Goal: Task Accomplishment & Management: Use online tool/utility

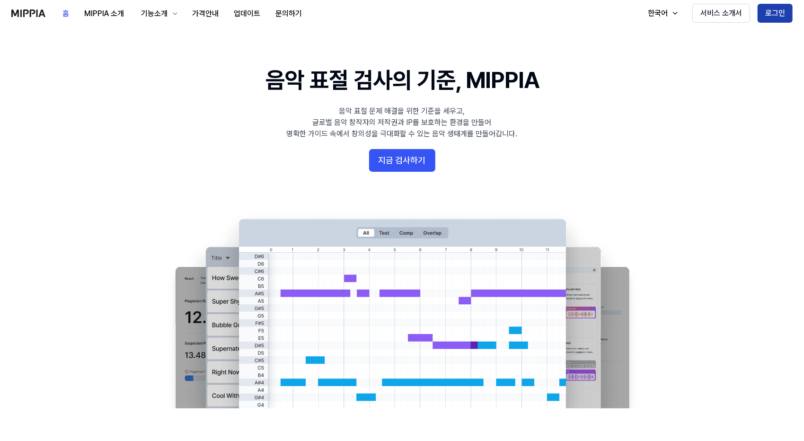
click at [787, 7] on button "로그인" at bounding box center [775, 13] width 35 height 19
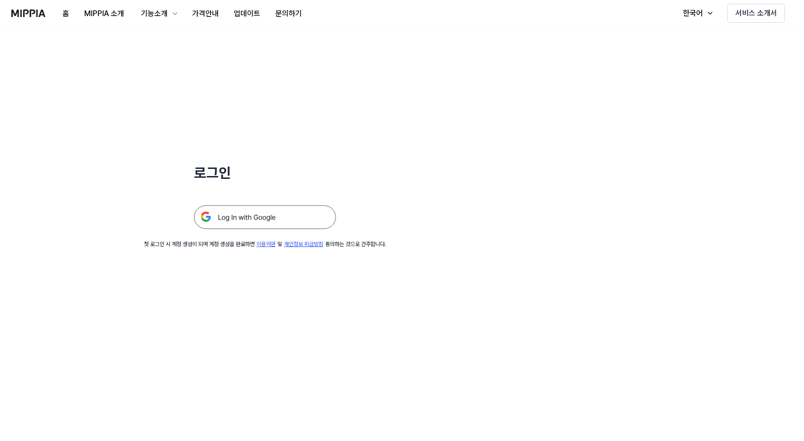
click at [250, 218] on img at bounding box center [265, 217] width 142 height 24
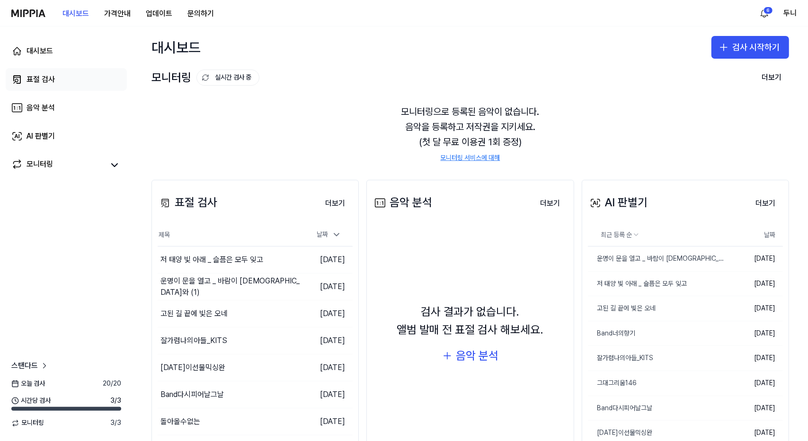
click at [36, 79] on div "표절 검사" at bounding box center [41, 79] width 28 height 11
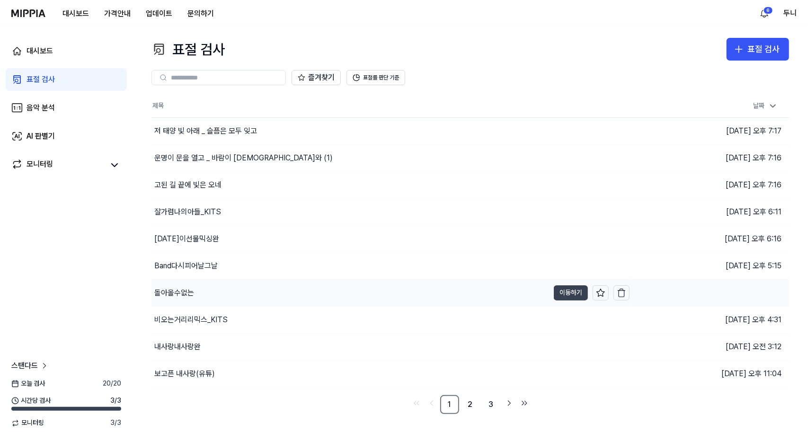
click at [573, 289] on button "이동하기" at bounding box center [571, 292] width 34 height 15
click at [48, 136] on div "AI 판별기" at bounding box center [41, 136] width 28 height 11
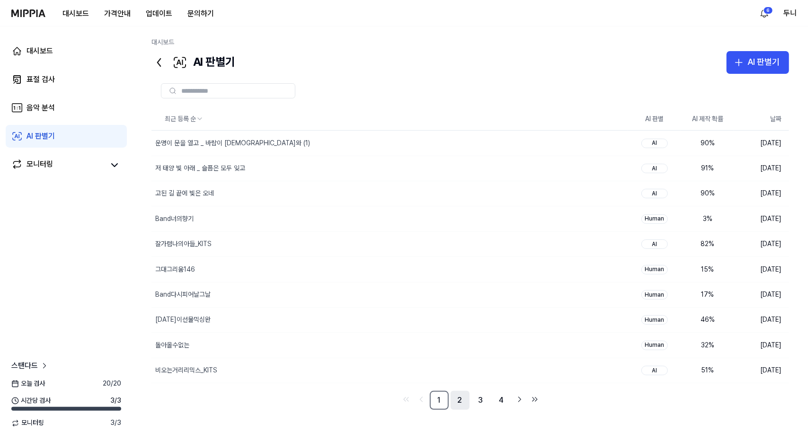
click at [460, 401] on link "2" at bounding box center [460, 400] width 19 height 19
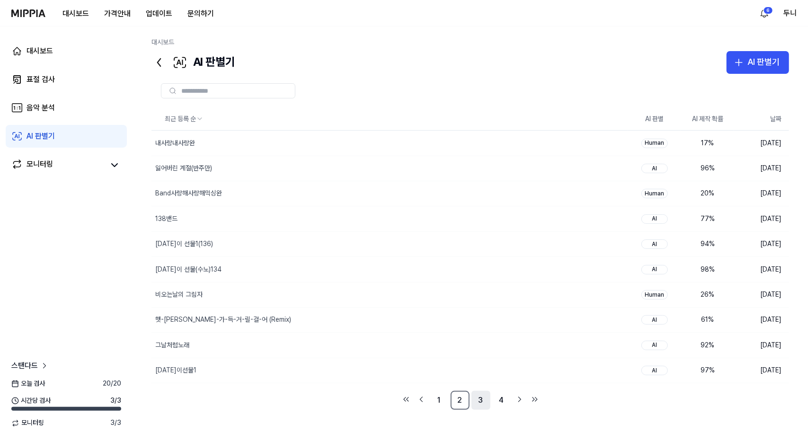
click at [482, 401] on link "3" at bounding box center [481, 400] width 19 height 19
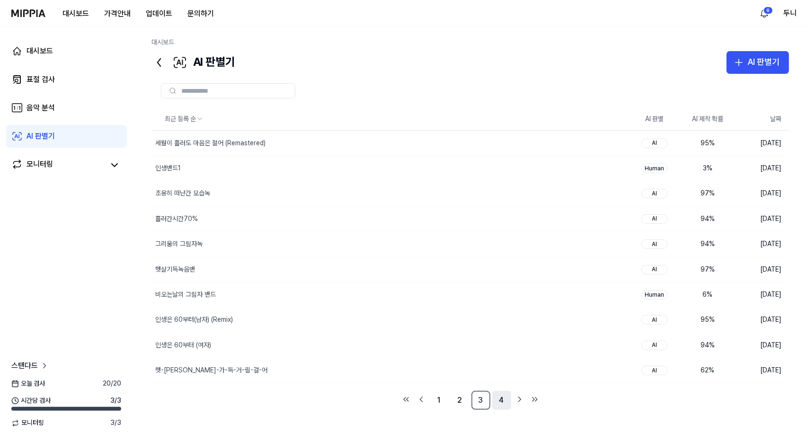
click at [501, 400] on link "4" at bounding box center [501, 400] width 19 height 19
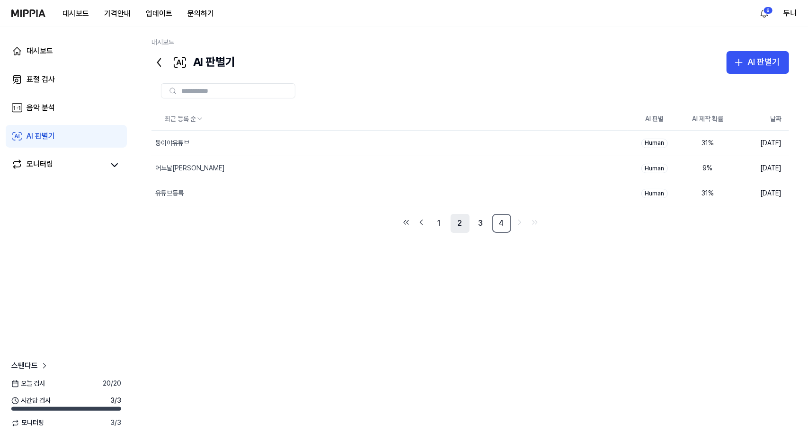
click at [462, 219] on link "2" at bounding box center [460, 223] width 19 height 19
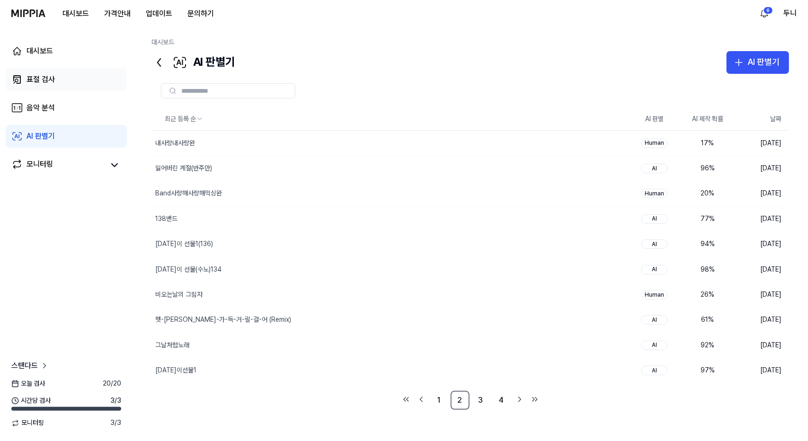
click at [41, 82] on div "표절 검사" at bounding box center [41, 79] width 28 height 11
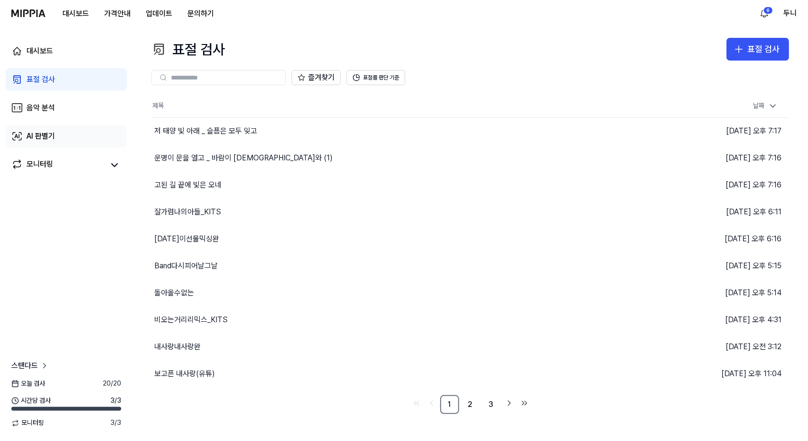
click at [40, 136] on div "AI 판별기" at bounding box center [41, 136] width 28 height 11
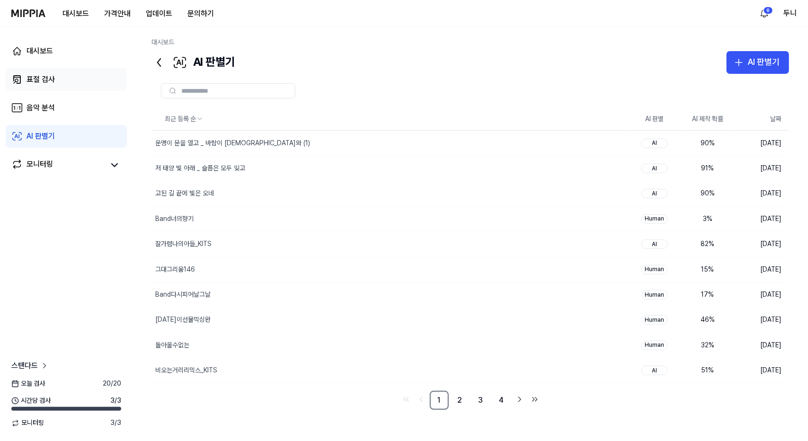
click at [46, 75] on div "표절 검사" at bounding box center [41, 79] width 28 height 11
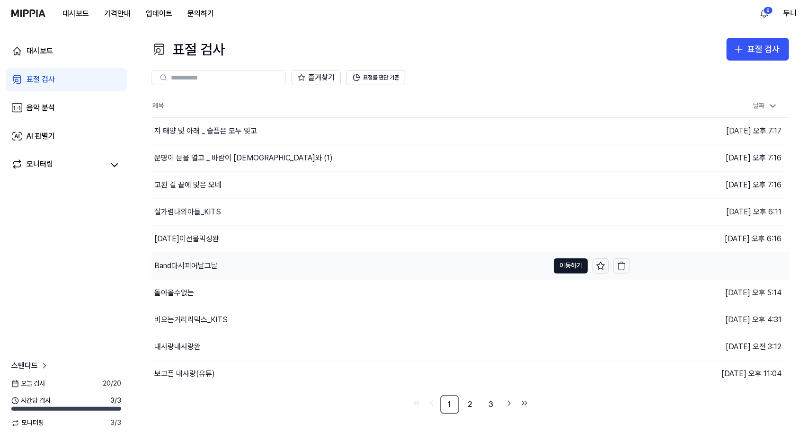
click at [191, 267] on div "Band다시피어날그날" at bounding box center [185, 265] width 63 height 11
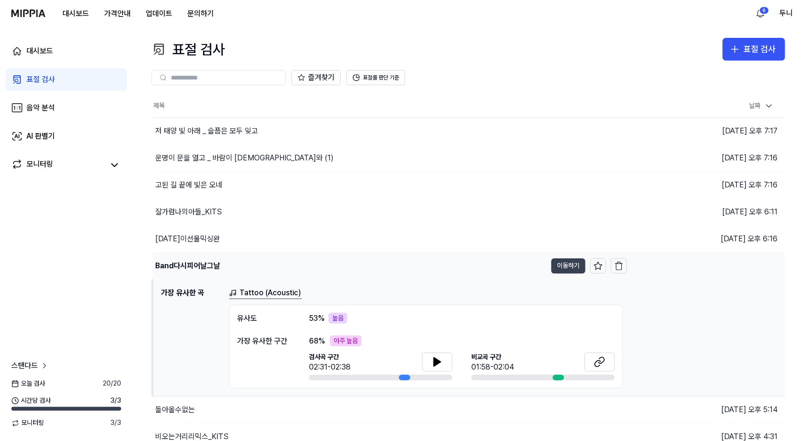
click at [561, 264] on button "이동하기" at bounding box center [569, 265] width 34 height 15
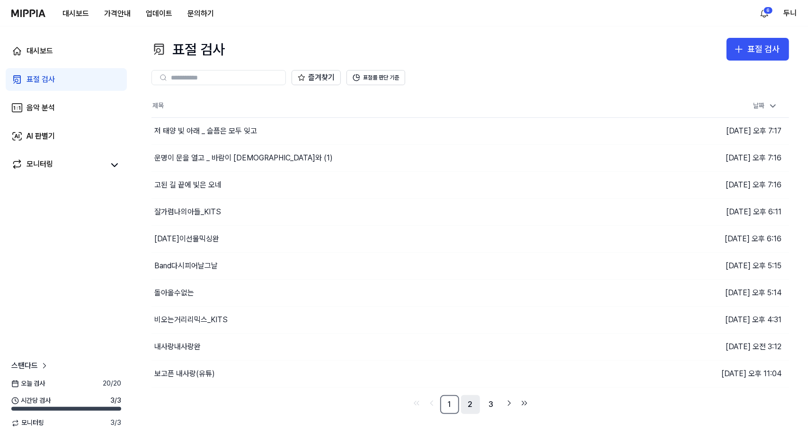
click at [473, 406] on link "2" at bounding box center [470, 404] width 19 height 19
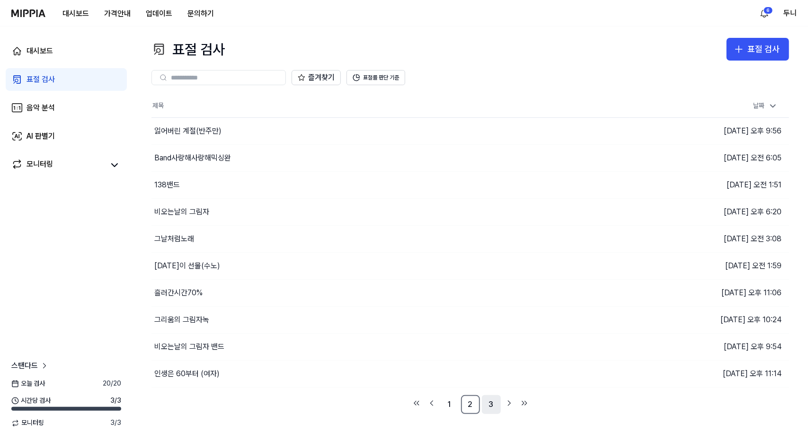
click at [491, 406] on link "3" at bounding box center [491, 404] width 19 height 19
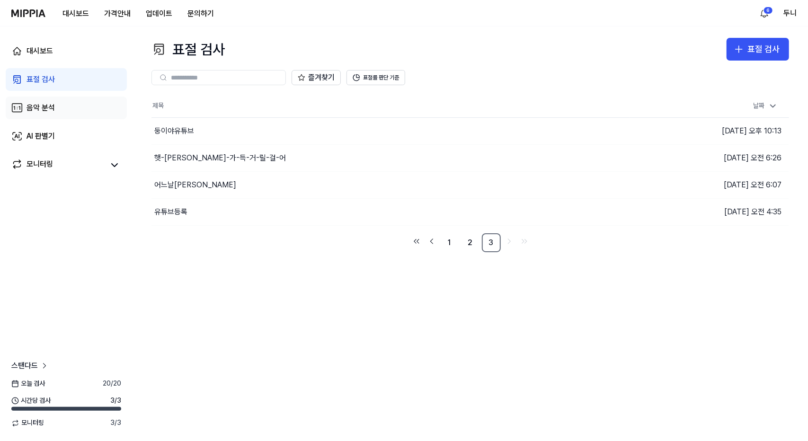
click at [38, 109] on div "음악 분석" at bounding box center [41, 107] width 28 height 11
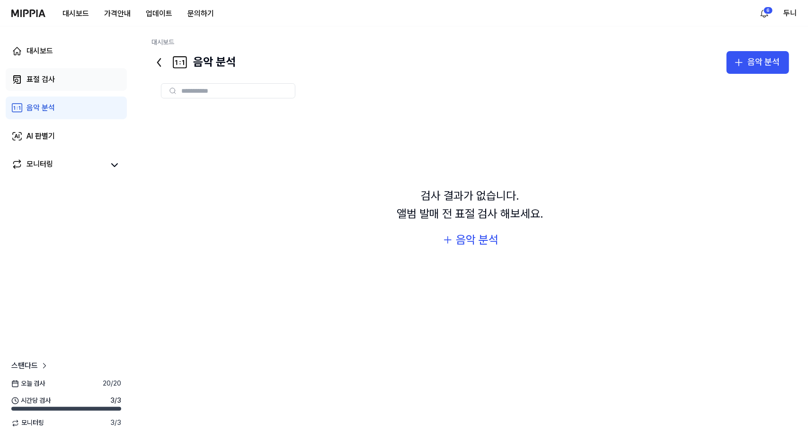
click at [41, 80] on div "표절 검사" at bounding box center [41, 79] width 28 height 11
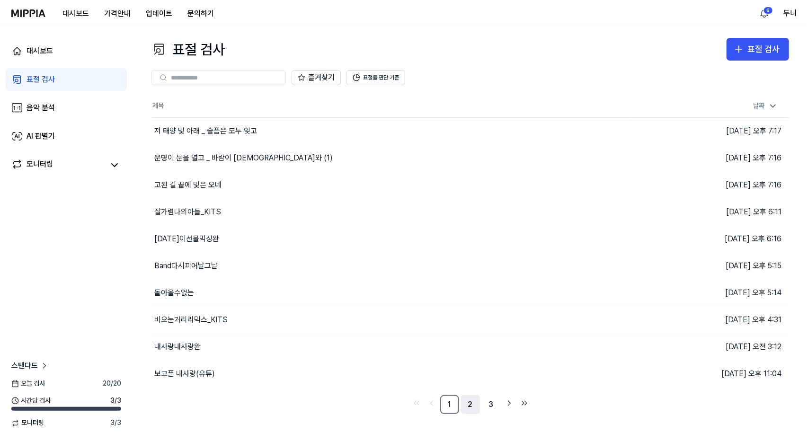
click at [471, 407] on link "2" at bounding box center [470, 404] width 19 height 19
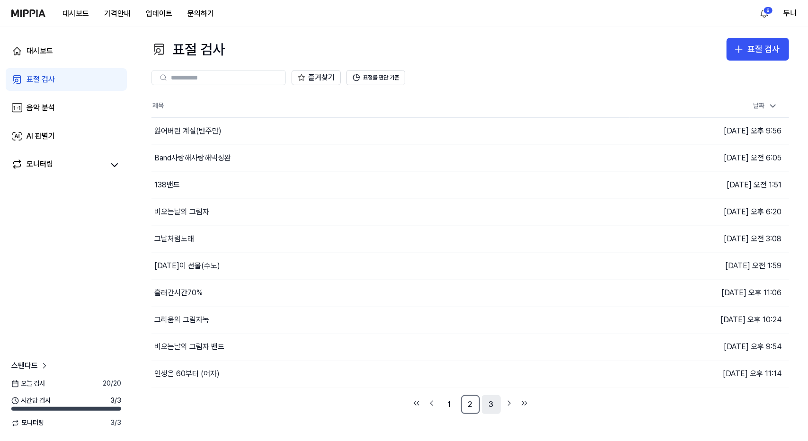
click at [490, 406] on link "3" at bounding box center [491, 404] width 19 height 19
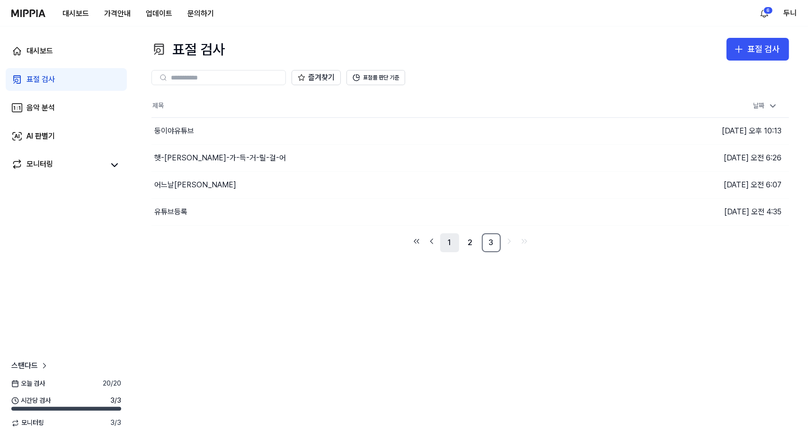
click at [451, 242] on link "1" at bounding box center [449, 242] width 19 height 19
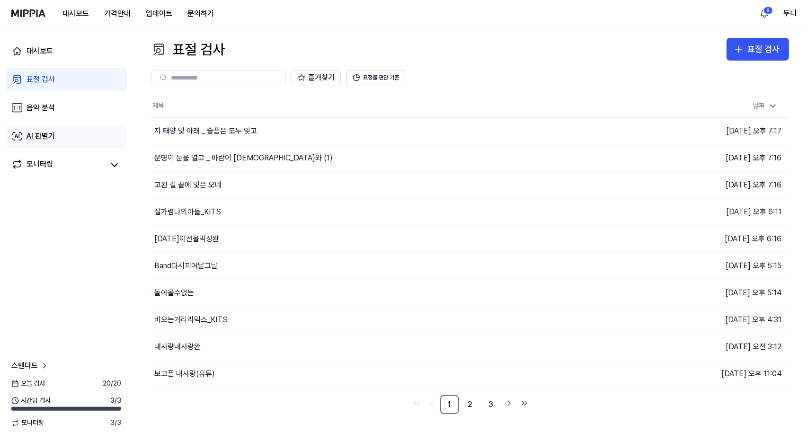
click at [44, 136] on div "AI 판별기" at bounding box center [41, 136] width 28 height 11
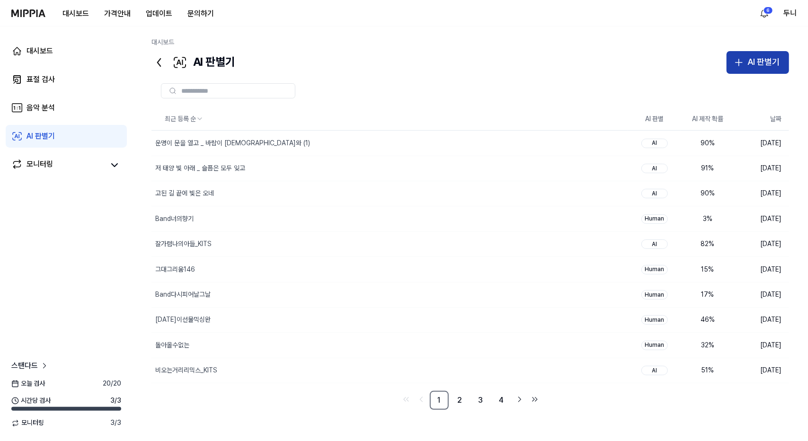
click at [761, 65] on div "AI 판별기" at bounding box center [764, 62] width 32 height 14
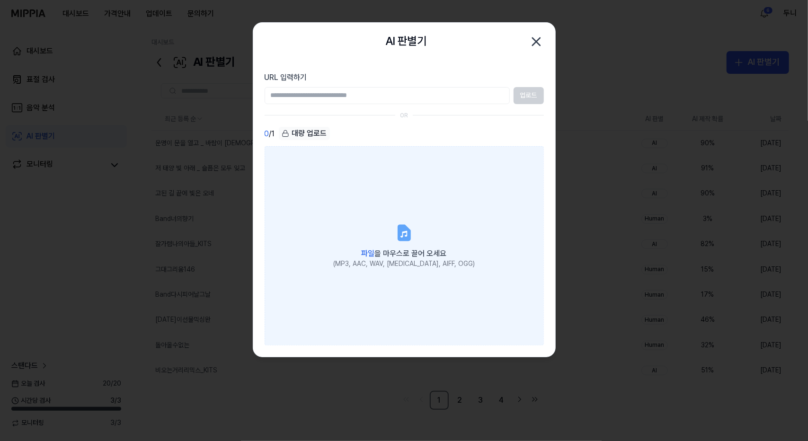
click at [415, 231] on label "파일 을 마우스로 끌어 오세요 (MP3, AAC, WAV, FLAC, AIFF, OGG)" at bounding box center [404, 245] width 279 height 199
click at [0, 0] on input "파일 을 마우스로 끌어 오세요 (MP3, AAC, WAV, FLAC, AIFF, OGG)" at bounding box center [0, 0] width 0 height 0
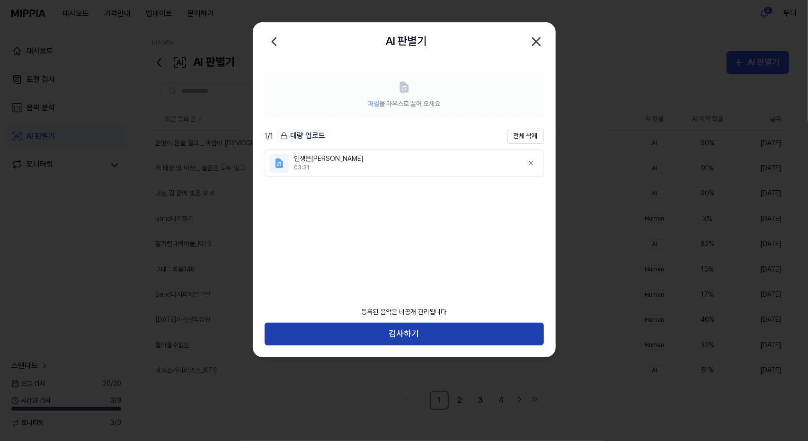
click at [418, 333] on button "검사하기" at bounding box center [404, 334] width 279 height 23
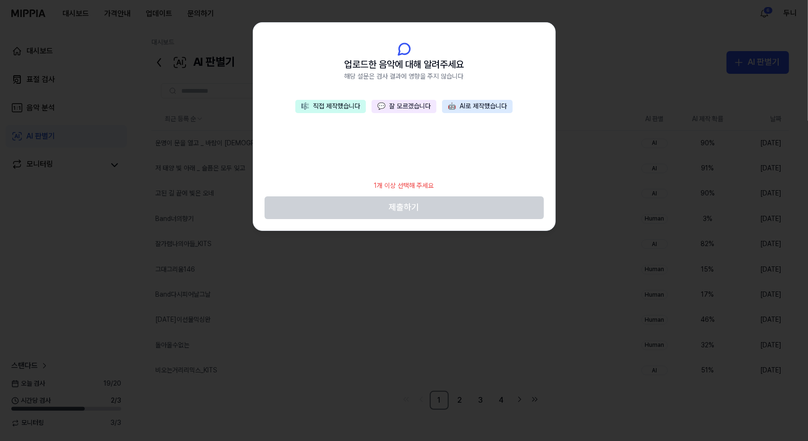
click at [401, 106] on button "💬 잘 모르겠습니다" at bounding box center [404, 106] width 65 height 13
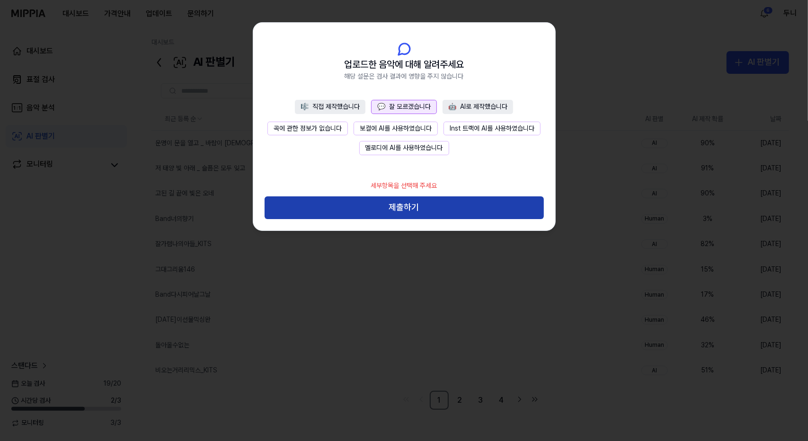
click at [433, 209] on button "제출하기" at bounding box center [404, 207] width 279 height 23
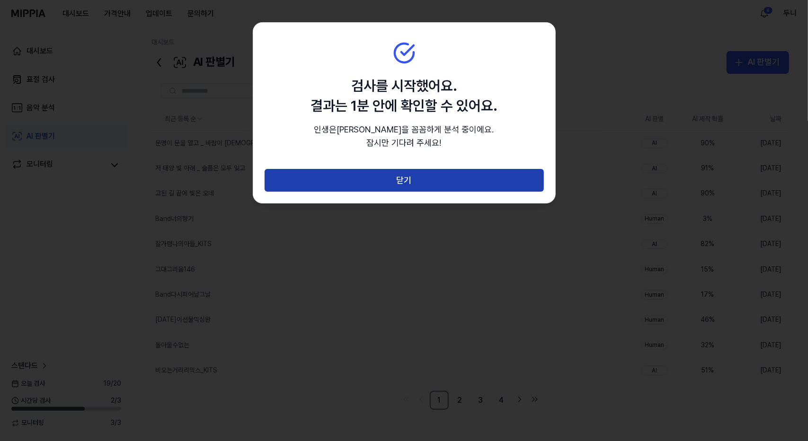
click at [425, 180] on button "닫기" at bounding box center [404, 180] width 279 height 23
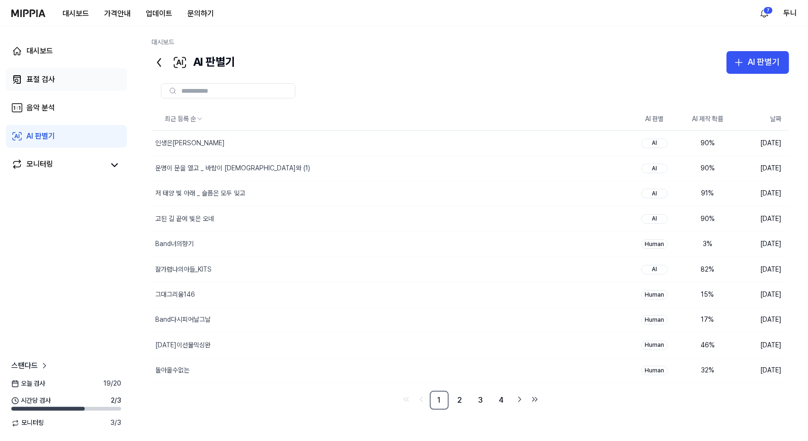
click at [41, 79] on div "표절 검사" at bounding box center [41, 79] width 28 height 11
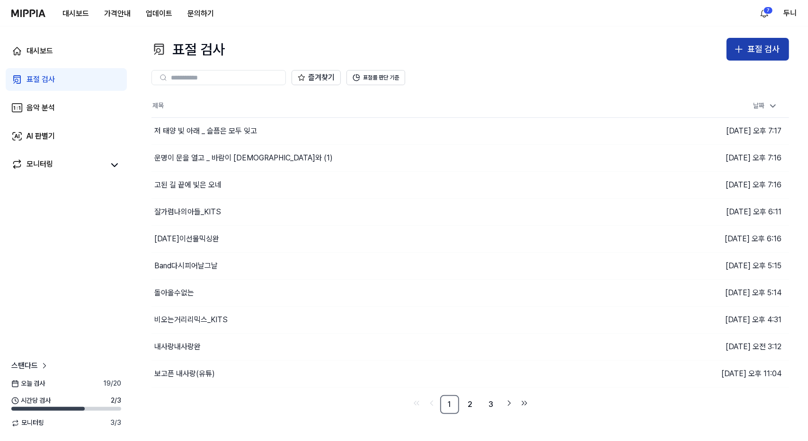
click at [754, 47] on div "표절 검사" at bounding box center [764, 50] width 32 height 14
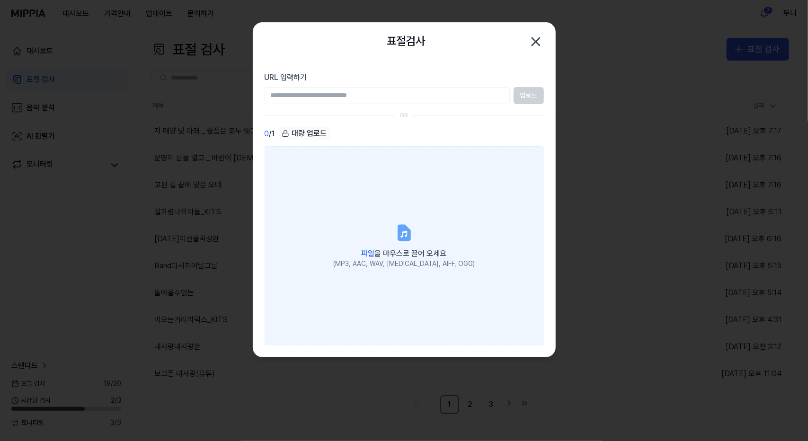
click at [402, 238] on icon at bounding box center [403, 232] width 11 height 15
click at [0, 0] on input "파일 을 마우스로 끌어 오세요 (MP3, AAC, WAV, FLAC, AIFF, OGG)" at bounding box center [0, 0] width 0 height 0
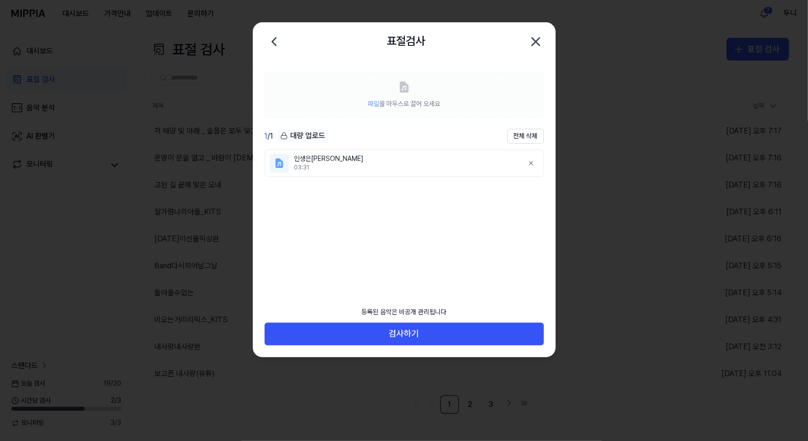
click at [534, 41] on icon "button" at bounding box center [535, 41] width 15 height 15
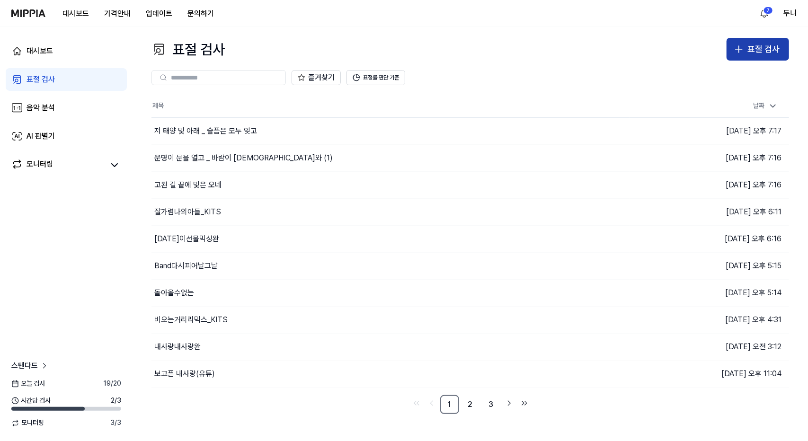
click at [743, 48] on icon "button" at bounding box center [738, 49] width 11 height 11
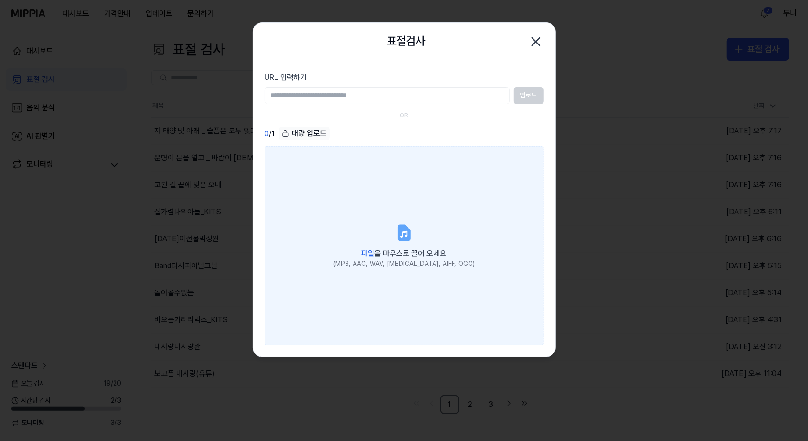
click at [401, 239] on icon at bounding box center [403, 232] width 11 height 15
click at [0, 0] on input "파일 을 마우스로 끌어 오세요 (MP3, AAC, WAV, FLAC, AIFF, OGG)" at bounding box center [0, 0] width 0 height 0
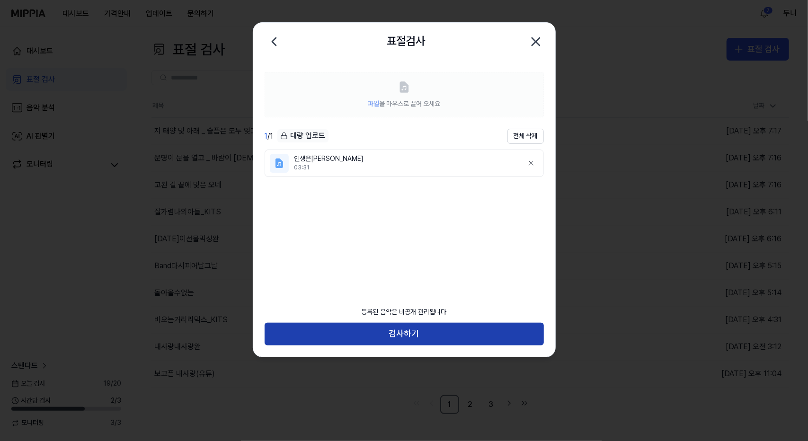
click at [418, 337] on button "검사하기" at bounding box center [404, 334] width 279 height 23
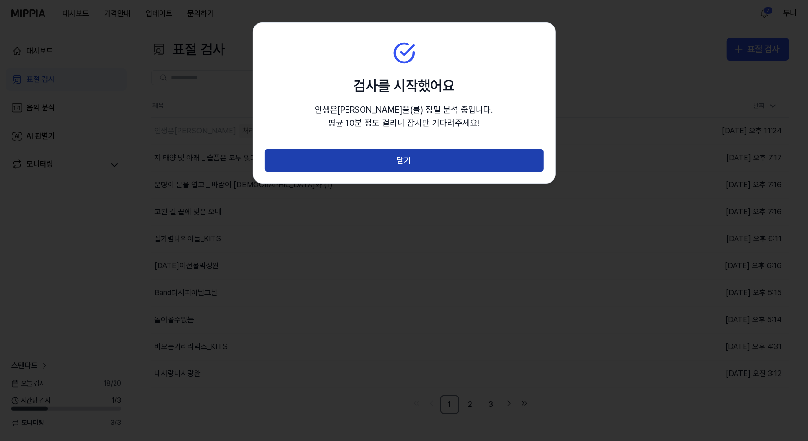
click at [428, 159] on button "닫기" at bounding box center [404, 160] width 279 height 23
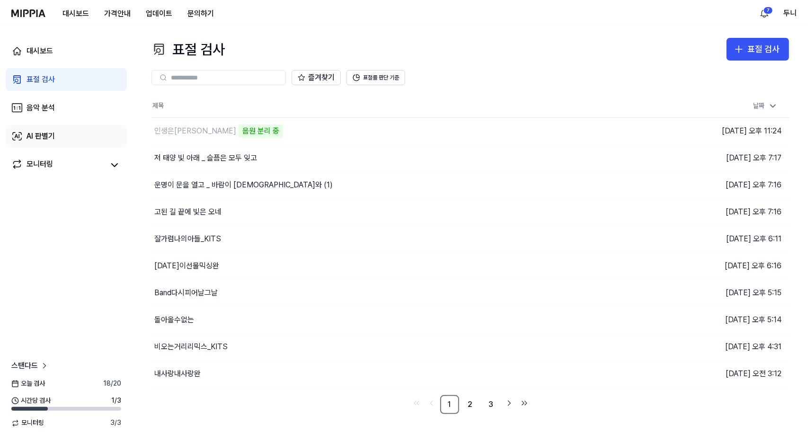
click at [36, 139] on div "AI 판별기" at bounding box center [41, 136] width 28 height 11
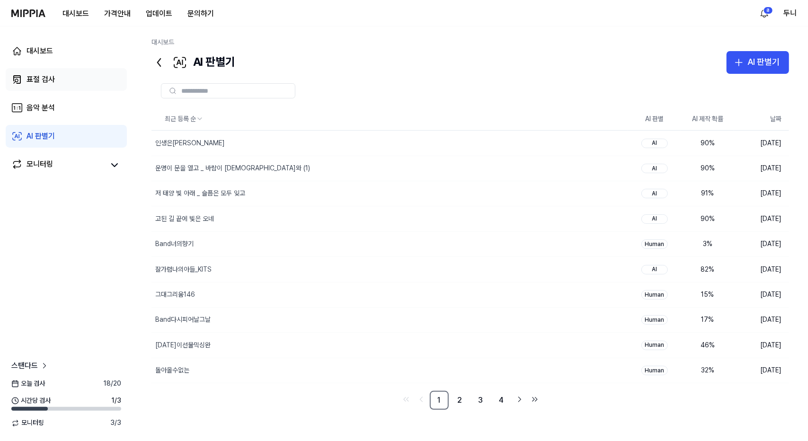
click at [34, 82] on div "표절 검사" at bounding box center [41, 79] width 28 height 11
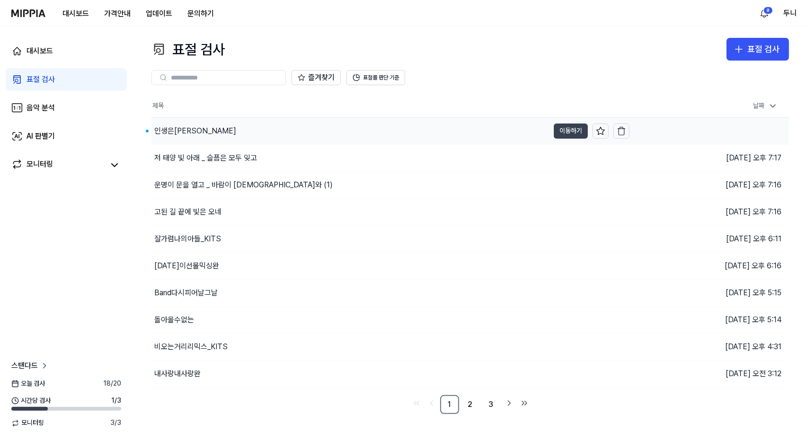
click at [567, 132] on button "이동하기" at bounding box center [571, 131] width 34 height 15
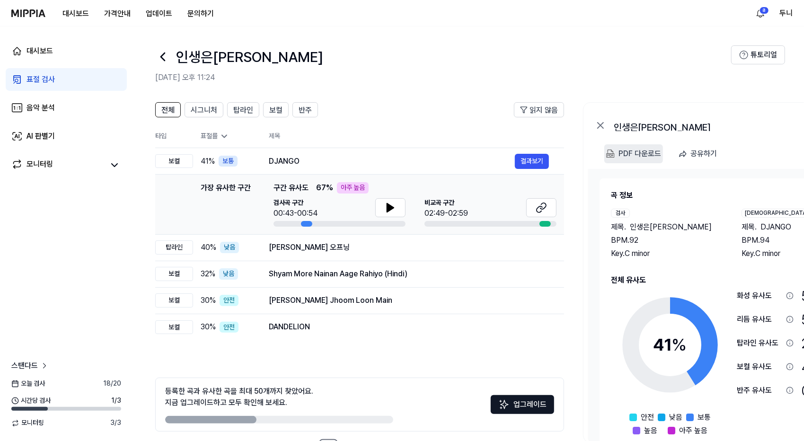
click at [630, 151] on div "PDF 다운로드" at bounding box center [640, 154] width 43 height 12
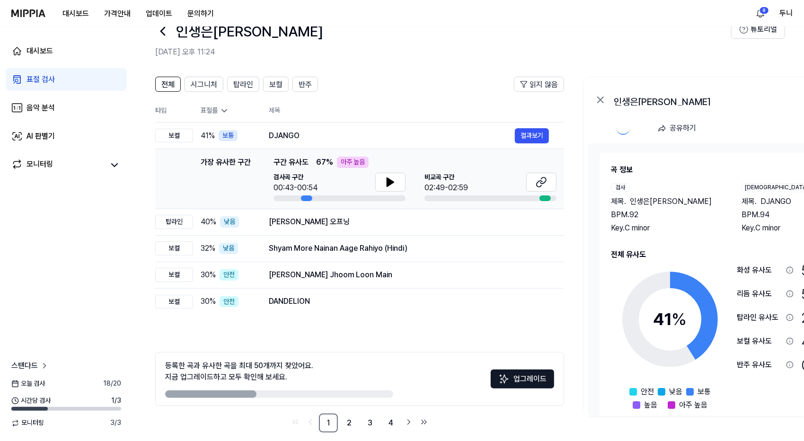
scroll to position [36, 0]
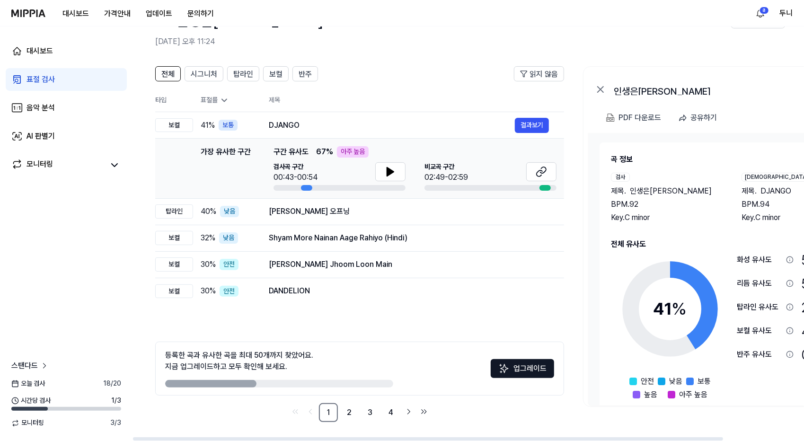
click at [578, 410] on div "전체 시그니처 탑라인 보컬 반주 읽지 않음 전체 시그니처 탑라인 보컬 반주 타입 표절률 제목 표절률 읽지 않음 보컬 41 % 보통 DJANGO…" at bounding box center [514, 249] width 763 height 384
click at [37, 80] on div "표절 검사" at bounding box center [41, 79] width 28 height 11
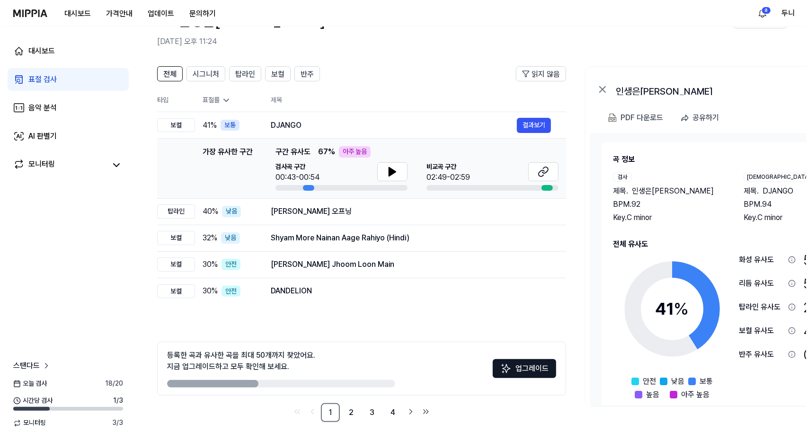
scroll to position [0, 0]
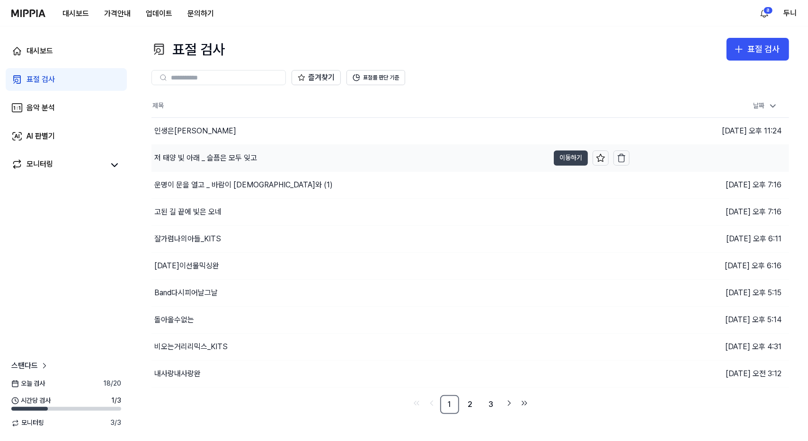
click at [568, 156] on button "이동하기" at bounding box center [571, 158] width 34 height 15
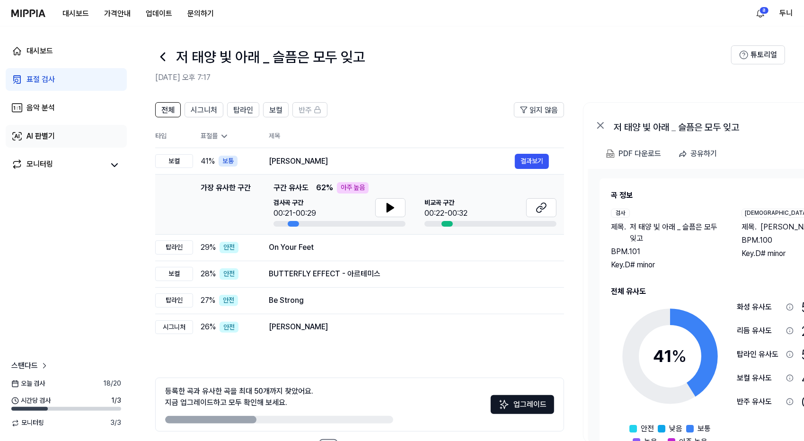
click at [42, 136] on div "AI 판별기" at bounding box center [41, 136] width 28 height 11
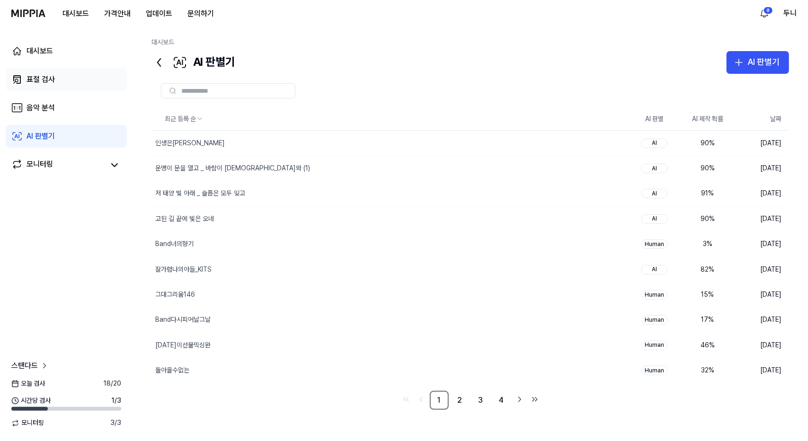
click at [44, 78] on div "표절 검사" at bounding box center [41, 79] width 28 height 11
